Goal: Obtain resource: Download file/media

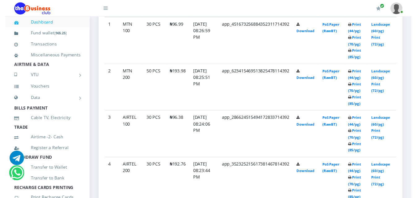
scroll to position [352, 0]
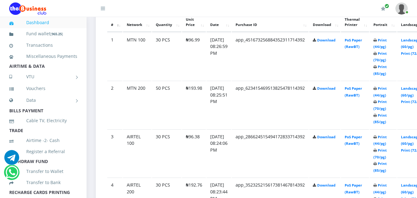
click at [386, 124] on b "Print (44/pg) Print (70/pg) Print (85/pg)" at bounding box center [379, 105] width 13 height 38
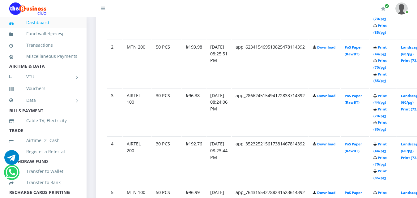
click at [377, 76] on icon at bounding box center [374, 75] width 3 height 4
click at [377, 63] on icon at bounding box center [374, 61] width 3 height 4
click at [385, 87] on td "Print (44/pg) Print (70/pg) Print (85/pg)" at bounding box center [383, 64] width 27 height 48
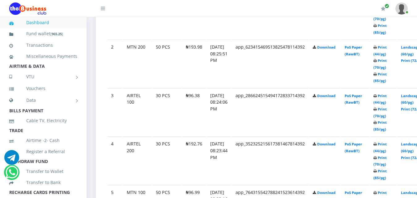
click at [377, 63] on icon at bounding box center [374, 61] width 3 height 4
click at [387, 143] on link "Print (44/pg)" at bounding box center [379, 147] width 13 height 11
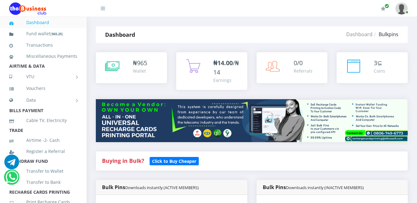
scroll to position [402, 0]
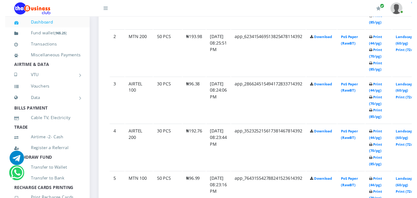
scroll to position [408, 0]
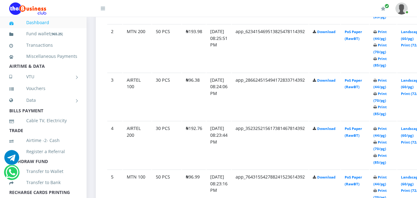
drag, startPoint x: 358, startPoint y: 65, endPoint x: 387, endPoint y: 97, distance: 43.6
click at [387, 19] on small "Print (44/pg) Print (70/pg) Print (85/pg)" at bounding box center [379, 0] width 13 height 38
click at [386, 19] on small "Print (44/pg) Print (70/pg) Print (85/pg)" at bounding box center [379, 0] width 13 height 38
click at [386, 24] on td "Print (44/pg) Print (70/pg) Print (85/pg)" at bounding box center [383, 0] width 27 height 48
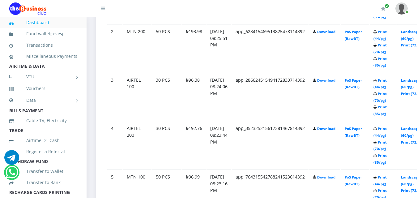
click at [377, 12] on icon at bounding box center [374, 11] width 3 height 4
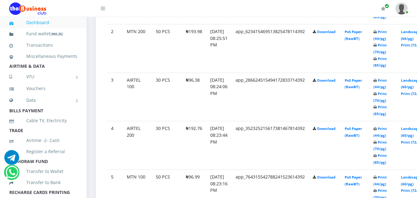
scroll to position [0, 0]
click at [387, 19] on b "Print (44/pg) Print (70/pg) Print (85/pg)" at bounding box center [379, 0] width 13 height 38
click at [377, 12] on icon at bounding box center [374, 11] width 3 height 4
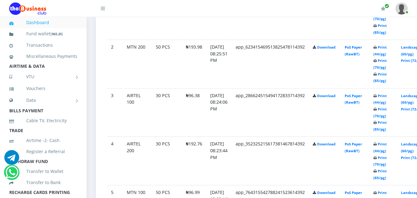
click at [387, 35] on b "Print (44/pg) Print (70/pg) Print (85/pg)" at bounding box center [379, 16] width 13 height 38
click at [382, 39] on td "Print (44/pg) Print (70/pg) Print (85/pg)" at bounding box center [383, 15] width 27 height 48
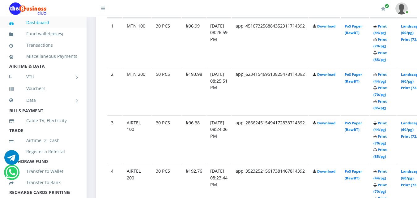
scroll to position [368, 0]
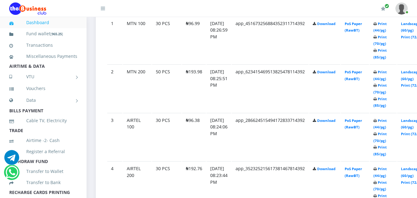
click at [377, 53] on icon at bounding box center [374, 51] width 3 height 4
click at [377, 39] on icon at bounding box center [374, 38] width 3 height 4
click at [377, 26] on icon at bounding box center [374, 24] width 3 height 4
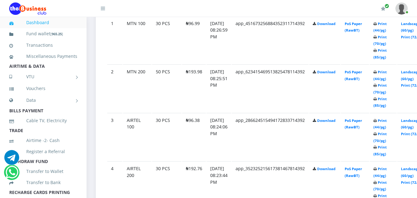
click at [377, 26] on icon at bounding box center [374, 24] width 3 height 4
